Goal: Information Seeking & Learning: Check status

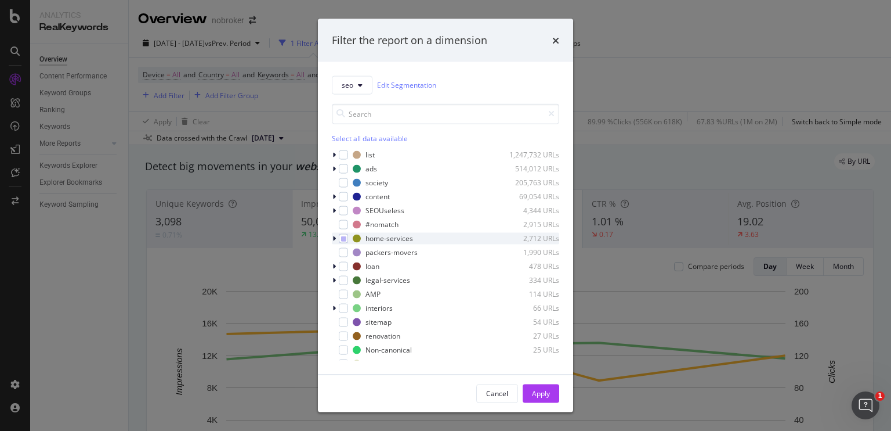
click at [335, 237] on icon "modal" at bounding box center [334, 237] width 3 height 7
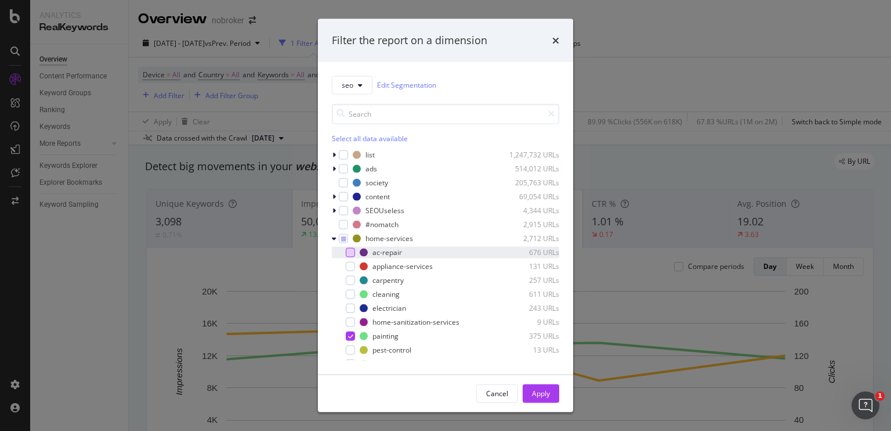
click at [347, 251] on div "modal" at bounding box center [350, 251] width 9 height 9
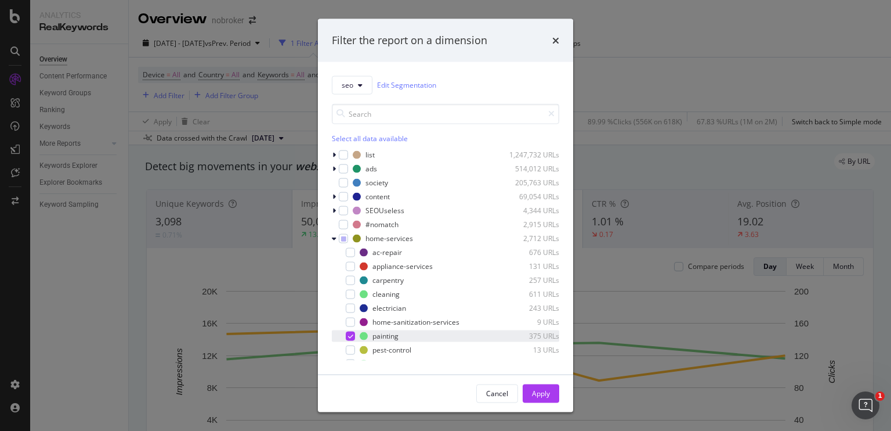
click at [352, 334] on icon "modal" at bounding box center [350, 336] width 5 height 6
click at [334, 198] on icon "modal" at bounding box center [334, 196] width 3 height 7
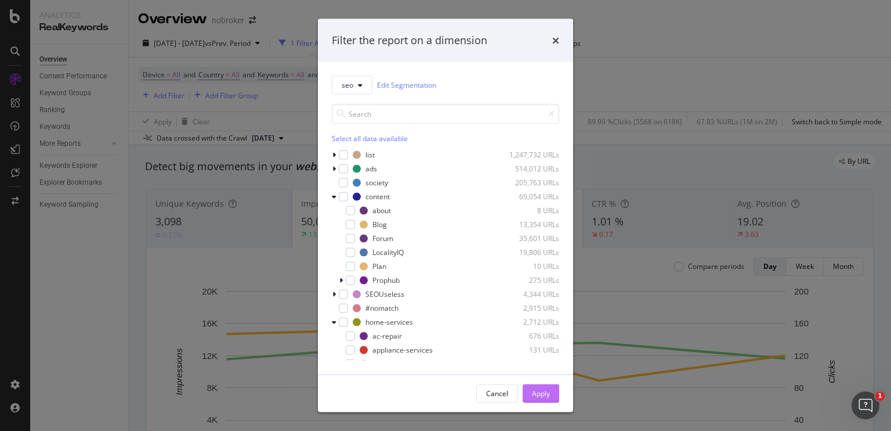
click at [536, 392] on div "Apply" at bounding box center [541, 393] width 18 height 10
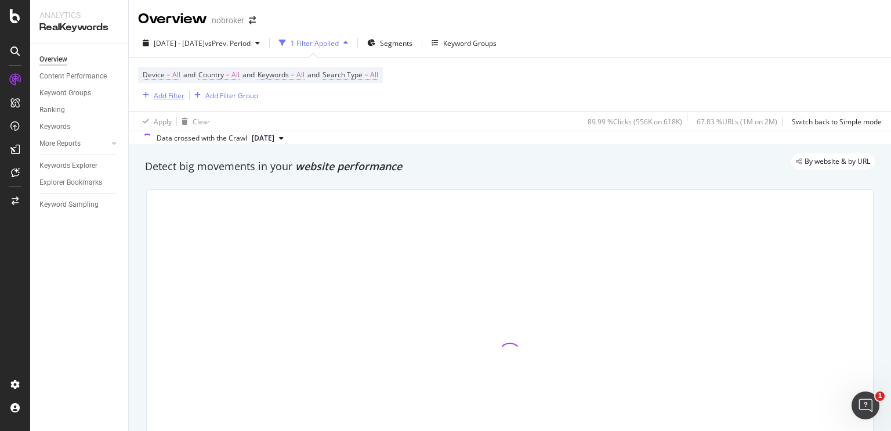
click at [179, 92] on div "Add Filter" at bounding box center [169, 96] width 31 height 10
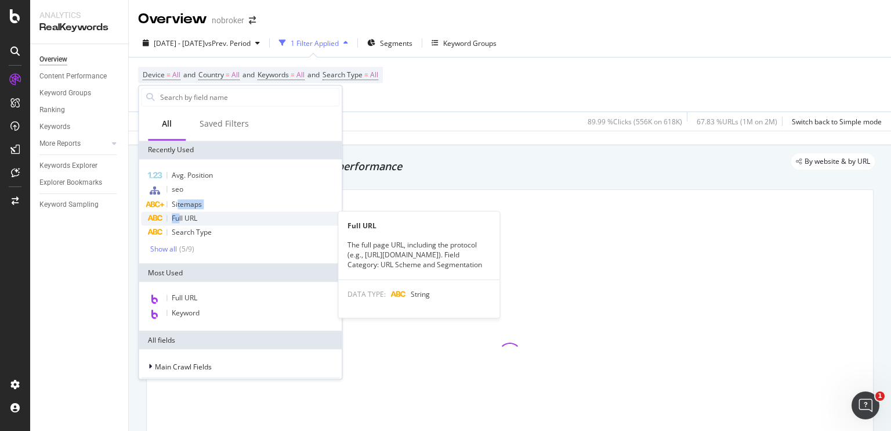
drag, startPoint x: 178, startPoint y: 209, endPoint x: 179, endPoint y: 218, distance: 8.3
click at [179, 218] on div "Avg. Position seo Sitemaps Full URL Full URL The full page URL, including the p…" at bounding box center [240, 210] width 198 height 85
click at [179, 218] on span "Full URL" at bounding box center [185, 218] width 26 height 10
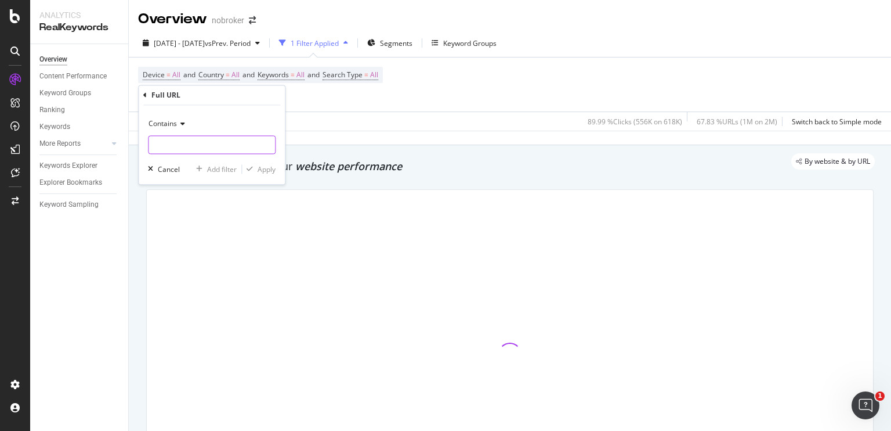
click at [188, 145] on input "text" at bounding box center [212, 145] width 127 height 19
paste input "[URL][DOMAIN_NAME]"
type input "[URL][DOMAIN_NAME]"
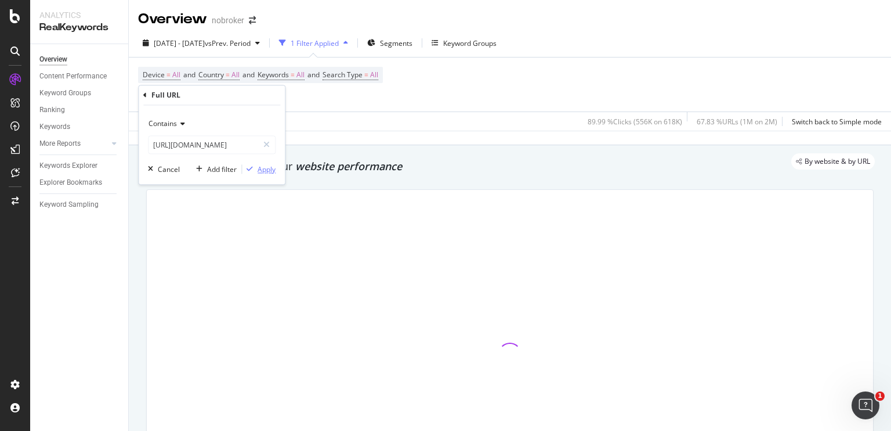
click at [265, 169] on div "Apply" at bounding box center [267, 169] width 18 height 10
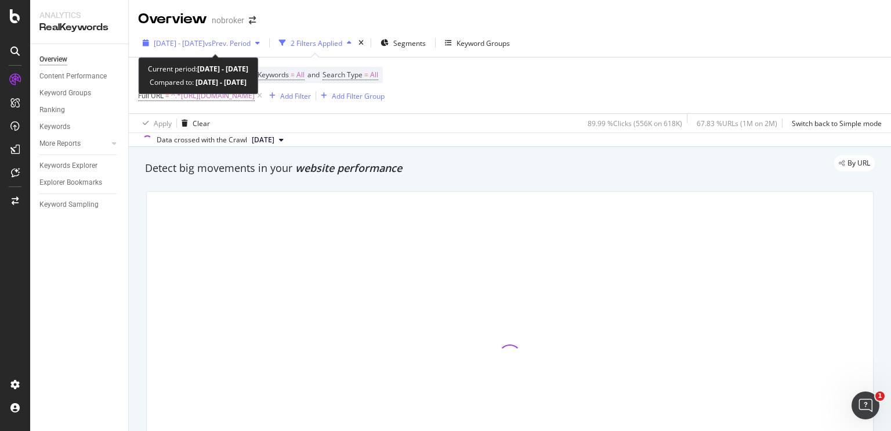
click at [205, 44] on span "[DATE] - [DATE]" at bounding box center [179, 43] width 51 height 10
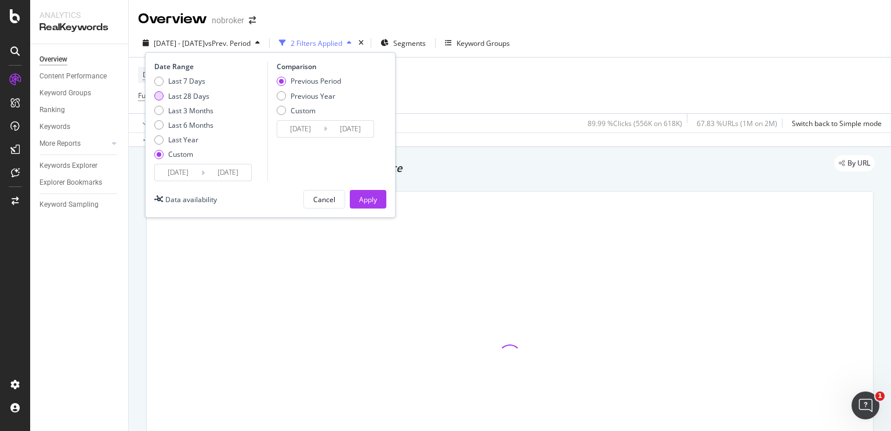
click at [158, 97] on div "Last 28 Days" at bounding box center [158, 95] width 9 height 9
type input "[DATE]"
click at [358, 192] on button "Apply" at bounding box center [368, 199] width 37 height 19
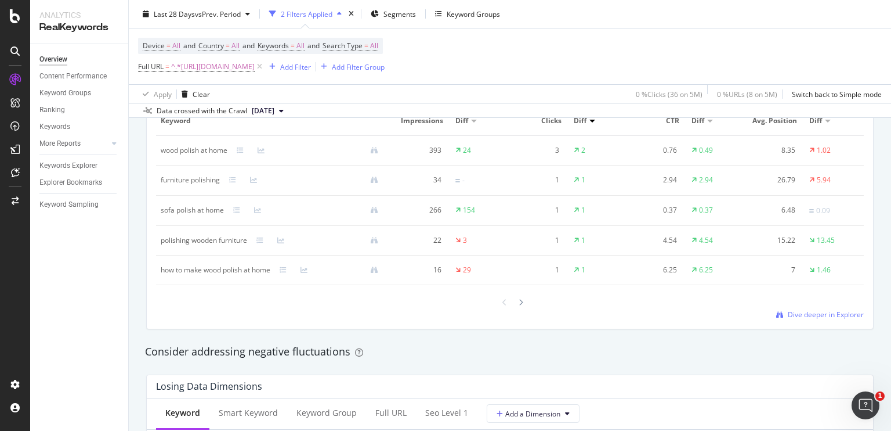
scroll to position [1129, 0]
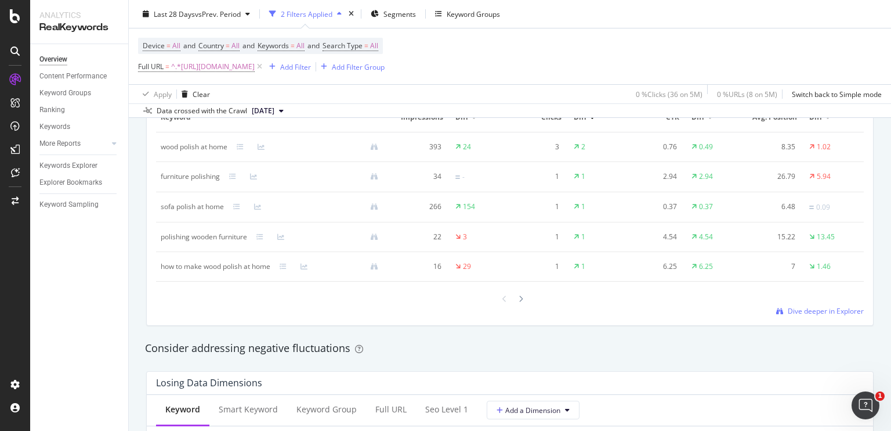
click at [164, 266] on div "how to make wood polish at home" at bounding box center [216, 266] width 110 height 10
copy div "how to make wood polish at home"
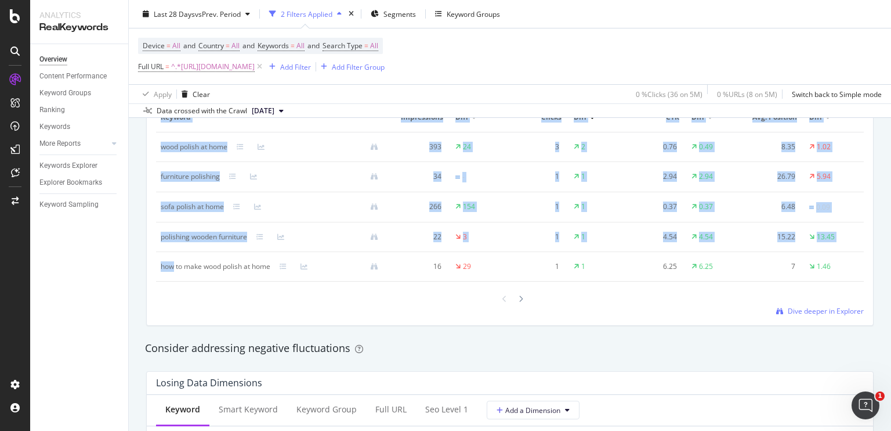
drag, startPoint x: 164, startPoint y: 266, endPoint x: 139, endPoint y: 258, distance: 26.2
click at [139, 258] on div "By URL Detect big movements in your website performance Unique Keywords 269 1.5…" at bounding box center [510, 251] width 763 height 2466
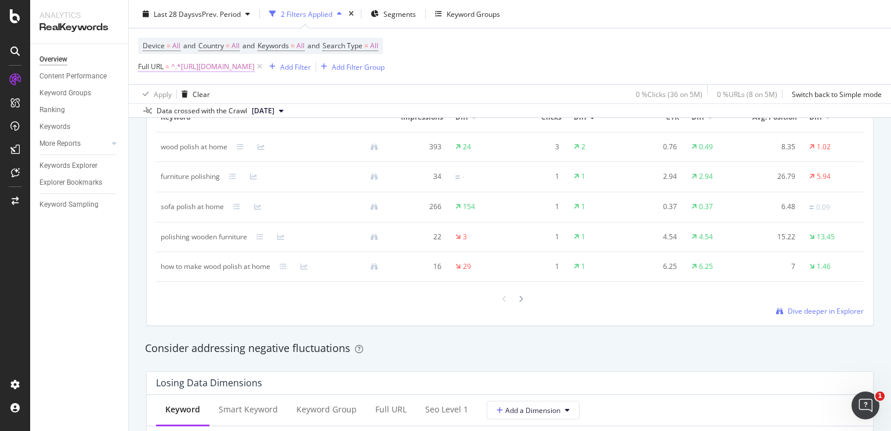
click at [251, 71] on span "^.*[URL][DOMAIN_NAME]" at bounding box center [213, 67] width 84 height 16
click at [206, 110] on input "[URL][DOMAIN_NAME]" at bounding box center [204, 115] width 110 height 19
paste input "best-bedroom-paint-colours"
type input "[URL][DOMAIN_NAME]"
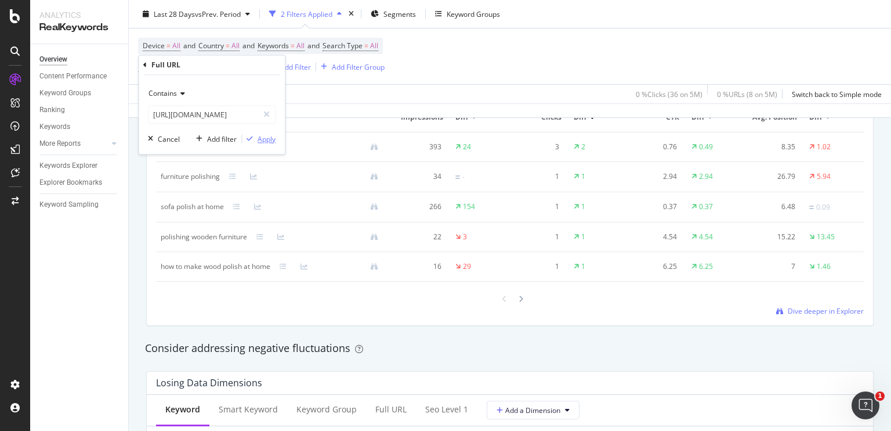
scroll to position [0, 0]
click at [267, 141] on div "Apply" at bounding box center [267, 139] width 18 height 10
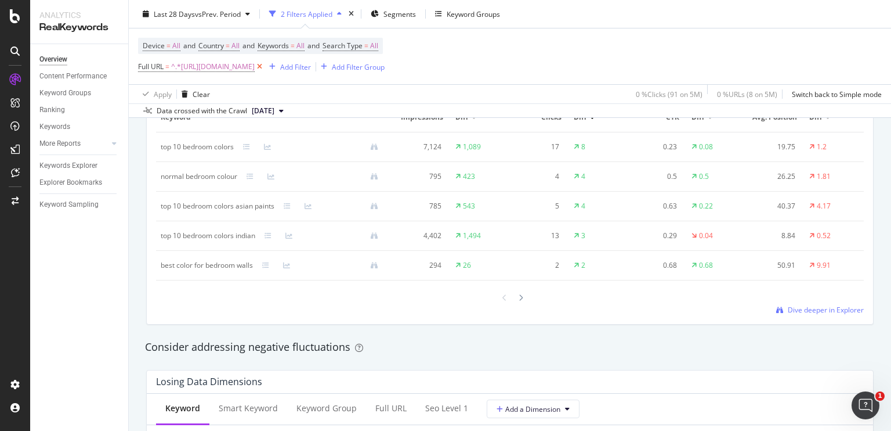
click at [265, 68] on icon at bounding box center [260, 67] width 10 height 12
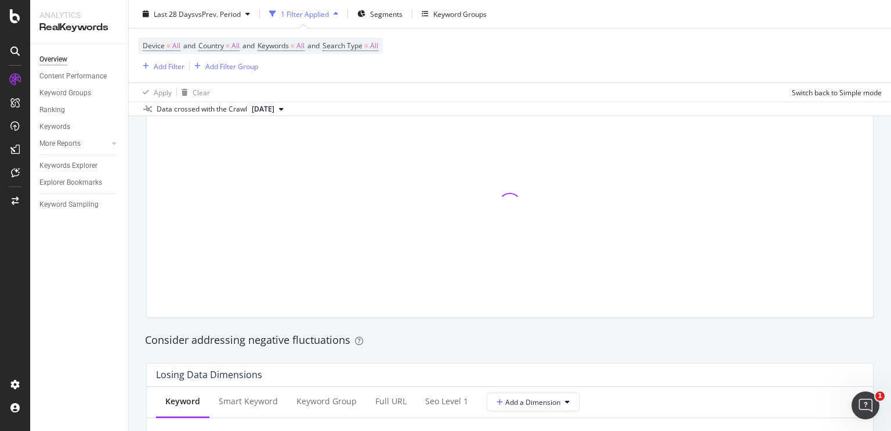
scroll to position [1128, 0]
click at [162, 64] on div "Add Filter" at bounding box center [169, 66] width 31 height 10
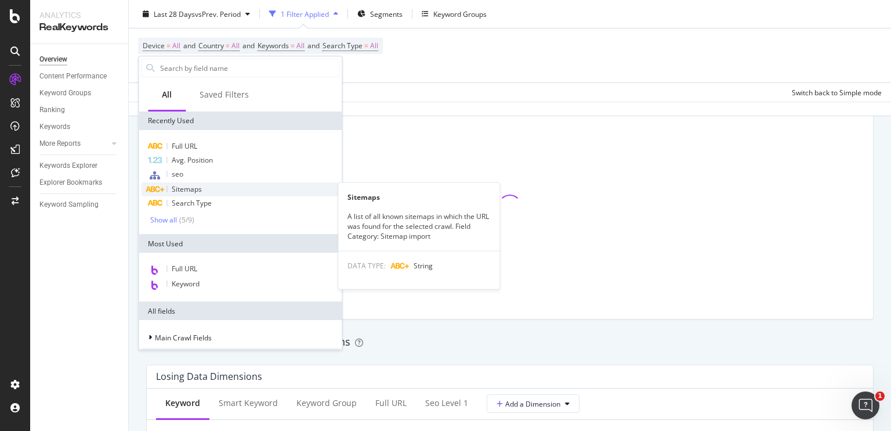
click at [182, 194] on div "Sitemaps" at bounding box center [240, 189] width 198 height 14
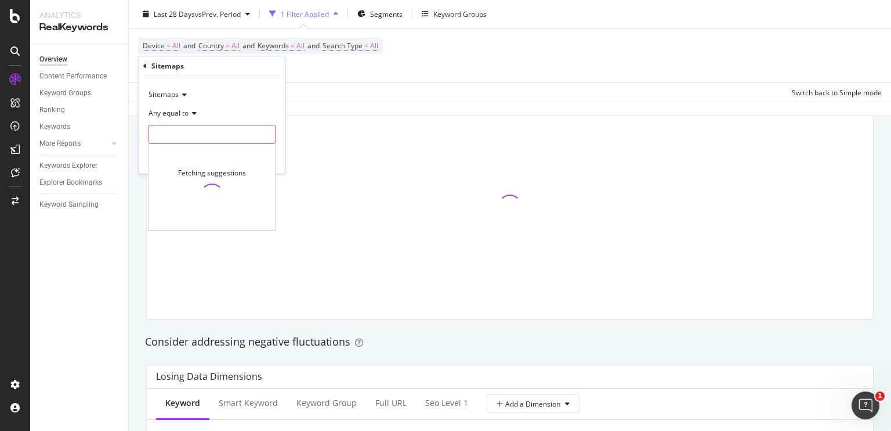
click at [203, 136] on input "text" at bounding box center [212, 134] width 127 height 19
paste input "[URL][DOMAIN_NAME]"
type input "[URL][DOMAIN_NAME]"
click at [161, 130] on input "[URL][DOMAIN_NAME]" at bounding box center [204, 134] width 110 height 19
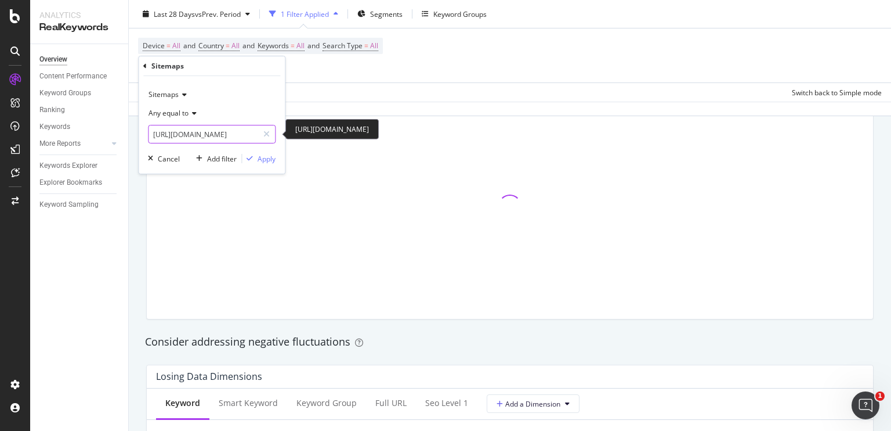
scroll to position [0, 80]
click at [175, 134] on input "[URL][DOMAIN_NAME]" at bounding box center [204, 134] width 110 height 19
click at [175, 135] on input "[URL][DOMAIN_NAME]" at bounding box center [204, 134] width 110 height 19
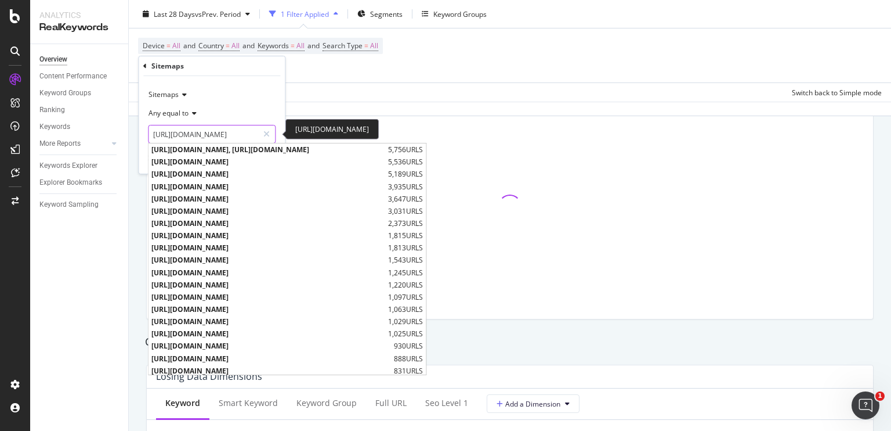
click at [175, 135] on input "[URL][DOMAIN_NAME]" at bounding box center [204, 134] width 110 height 19
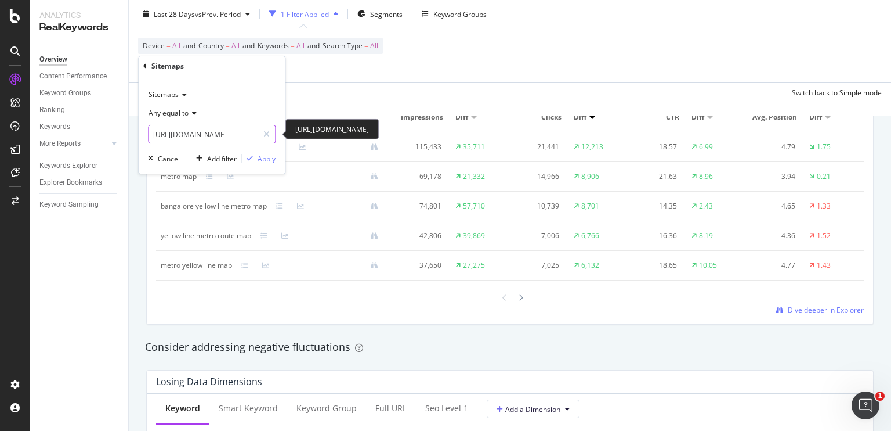
scroll to position [0, 0]
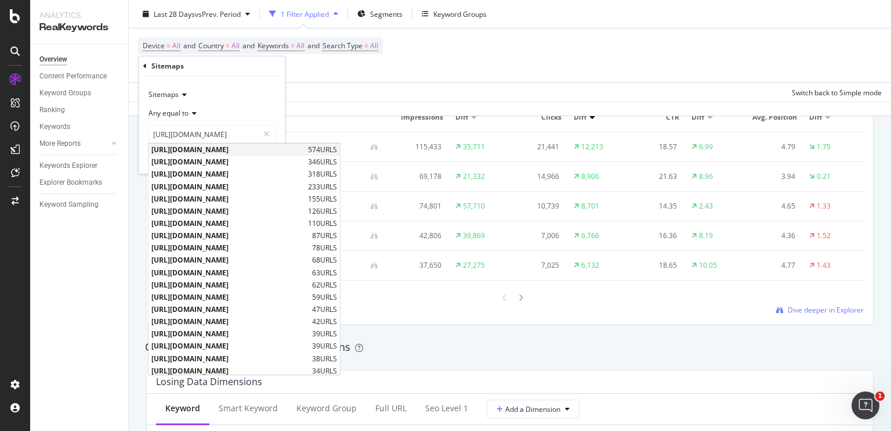
click at [190, 148] on span "[URL][DOMAIN_NAME]" at bounding box center [228, 149] width 154 height 10
type input "[URL][DOMAIN_NAME]"
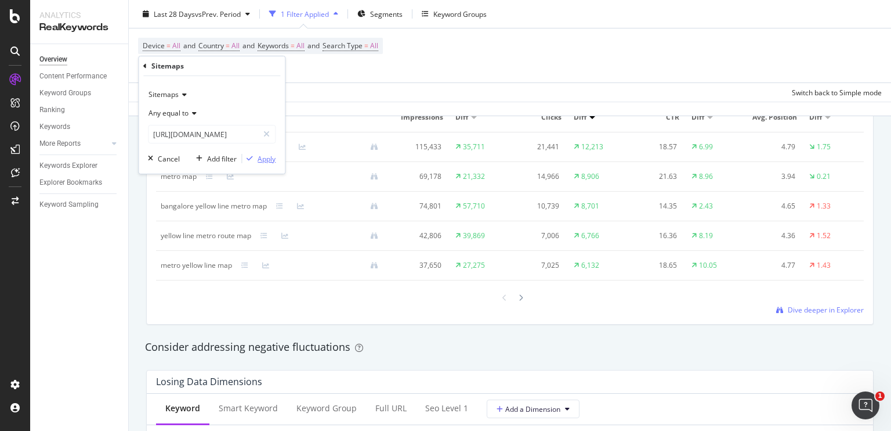
click at [260, 160] on div "Apply" at bounding box center [267, 159] width 18 height 10
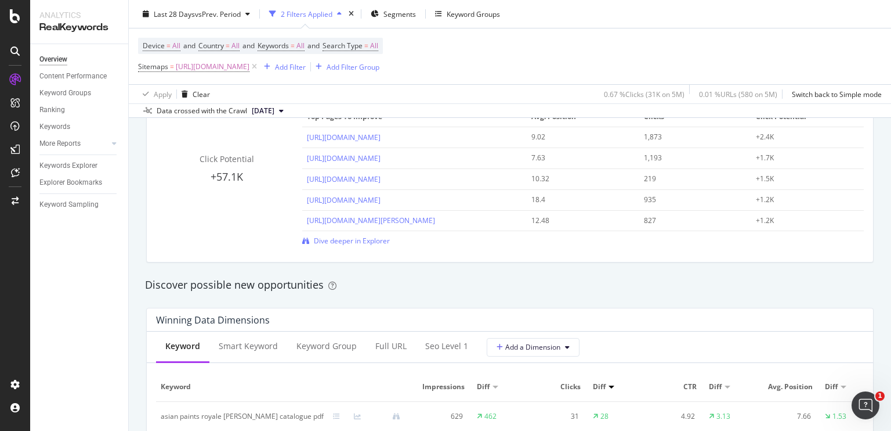
scroll to position [866, 0]
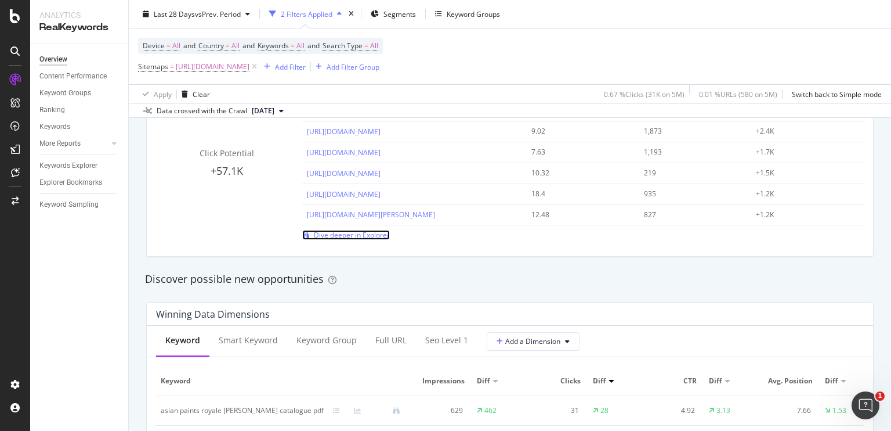
click at [342, 236] on span "Dive deeper in Explorer" at bounding box center [352, 235] width 76 height 10
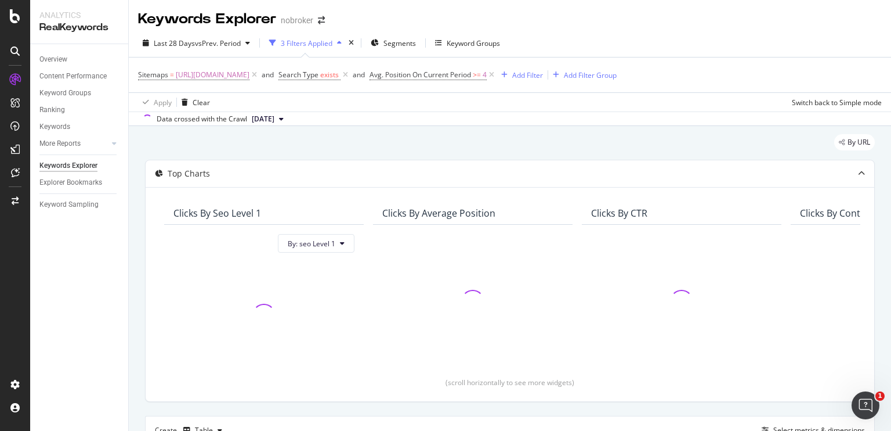
scroll to position [15, 0]
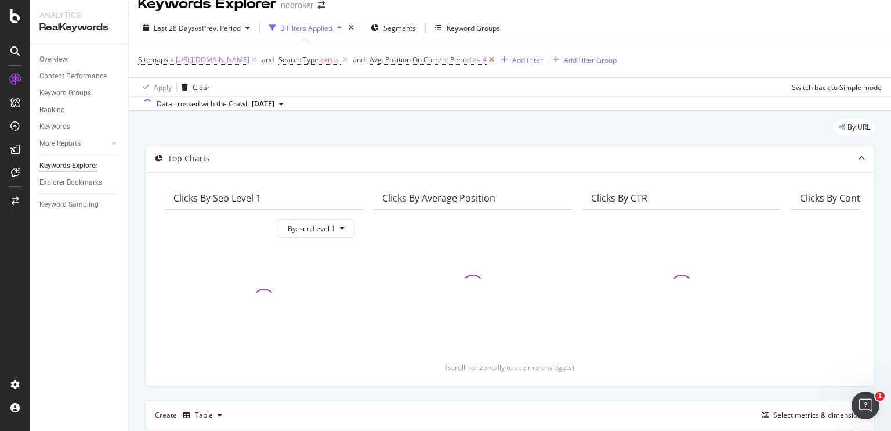
click at [497, 62] on icon at bounding box center [492, 60] width 10 height 12
click at [351, 59] on icon at bounding box center [346, 60] width 10 height 12
